Goal: Transaction & Acquisition: Purchase product/service

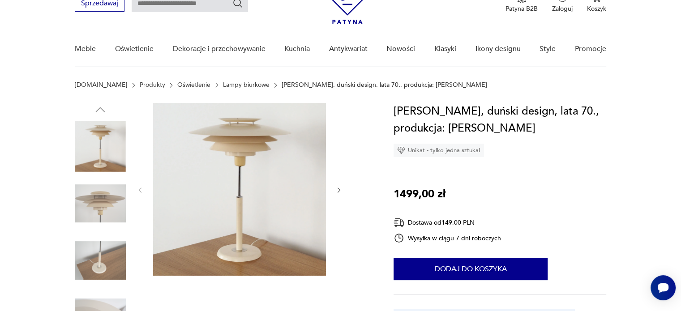
drag, startPoint x: 0, startPoint y: 0, endPoint x: 421, endPoint y: 126, distance: 439.8
click at [421, 126] on h1 "[PERSON_NAME], duński design, lata 70., produkcja: [PERSON_NAME]" at bounding box center [500, 120] width 213 height 34
drag, startPoint x: 421, startPoint y: 126, endPoint x: 414, endPoint y: 121, distance: 9.1
click at [414, 121] on h1 "[PERSON_NAME], duński design, lata 70., produkcja: [PERSON_NAME]" at bounding box center [500, 120] width 213 height 34
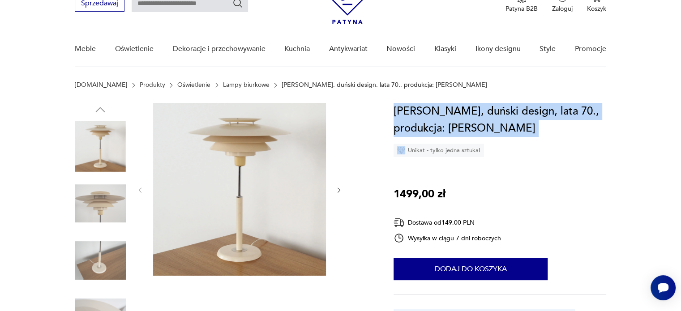
click at [414, 121] on h1 "[PERSON_NAME], duński design, lata 70., produkcja: [PERSON_NAME]" at bounding box center [500, 120] width 213 height 34
click at [438, 119] on h1 "[PERSON_NAME], duński design, lata 70., produkcja: [PERSON_NAME]" at bounding box center [500, 120] width 213 height 34
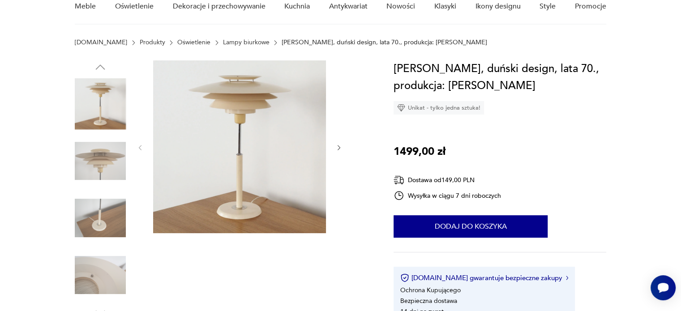
scroll to position [90, 0]
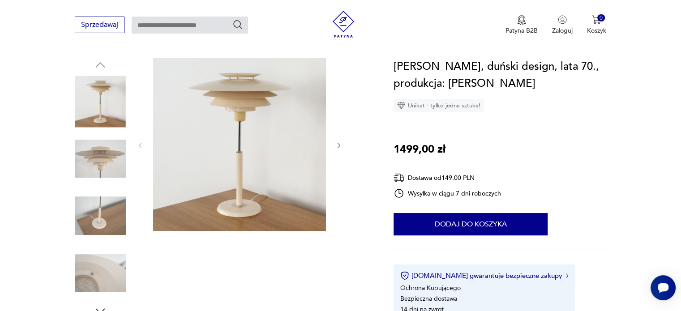
click at [106, 163] on img at bounding box center [100, 158] width 51 height 51
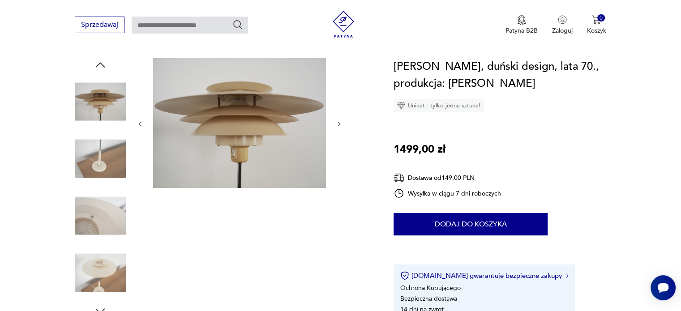
click at [111, 214] on img at bounding box center [100, 215] width 51 height 51
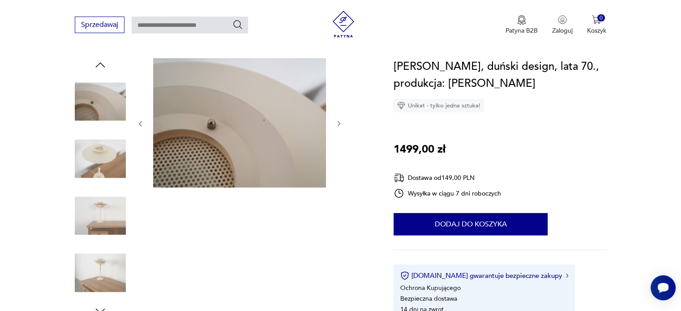
click at [111, 159] on img at bounding box center [100, 158] width 51 height 51
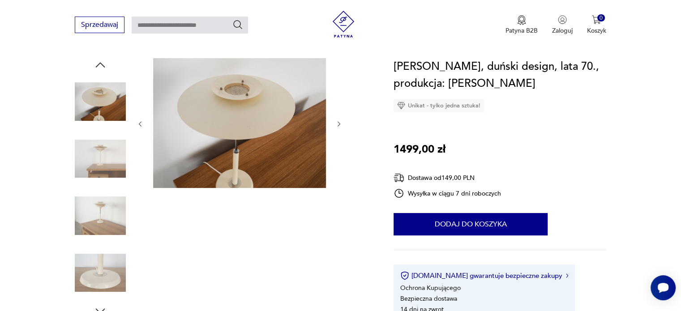
click at [100, 235] on img at bounding box center [100, 215] width 51 height 51
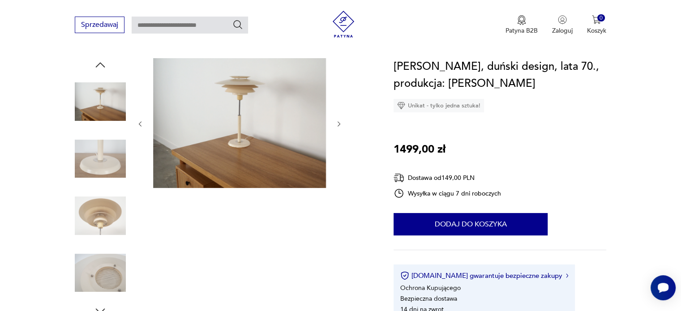
click at [104, 272] on img at bounding box center [100, 273] width 51 height 51
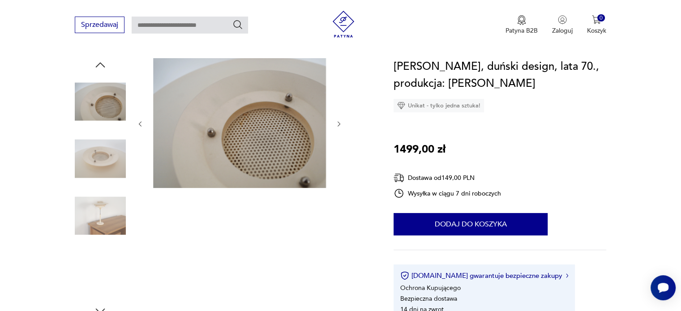
click at [107, 223] on img at bounding box center [100, 215] width 51 height 51
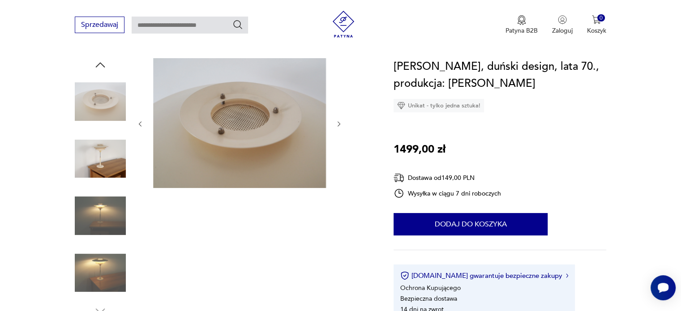
click at [104, 217] on img at bounding box center [100, 215] width 51 height 51
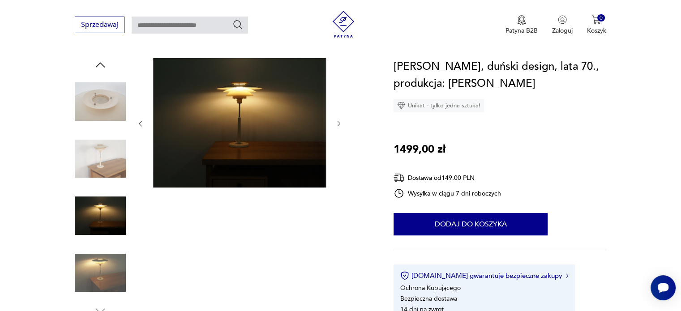
click at [100, 269] on img at bounding box center [100, 273] width 51 height 51
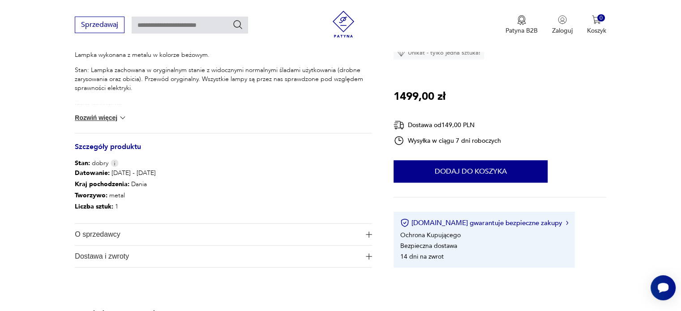
scroll to position [403, 0]
